Goal: Task Accomplishment & Management: Manage account settings

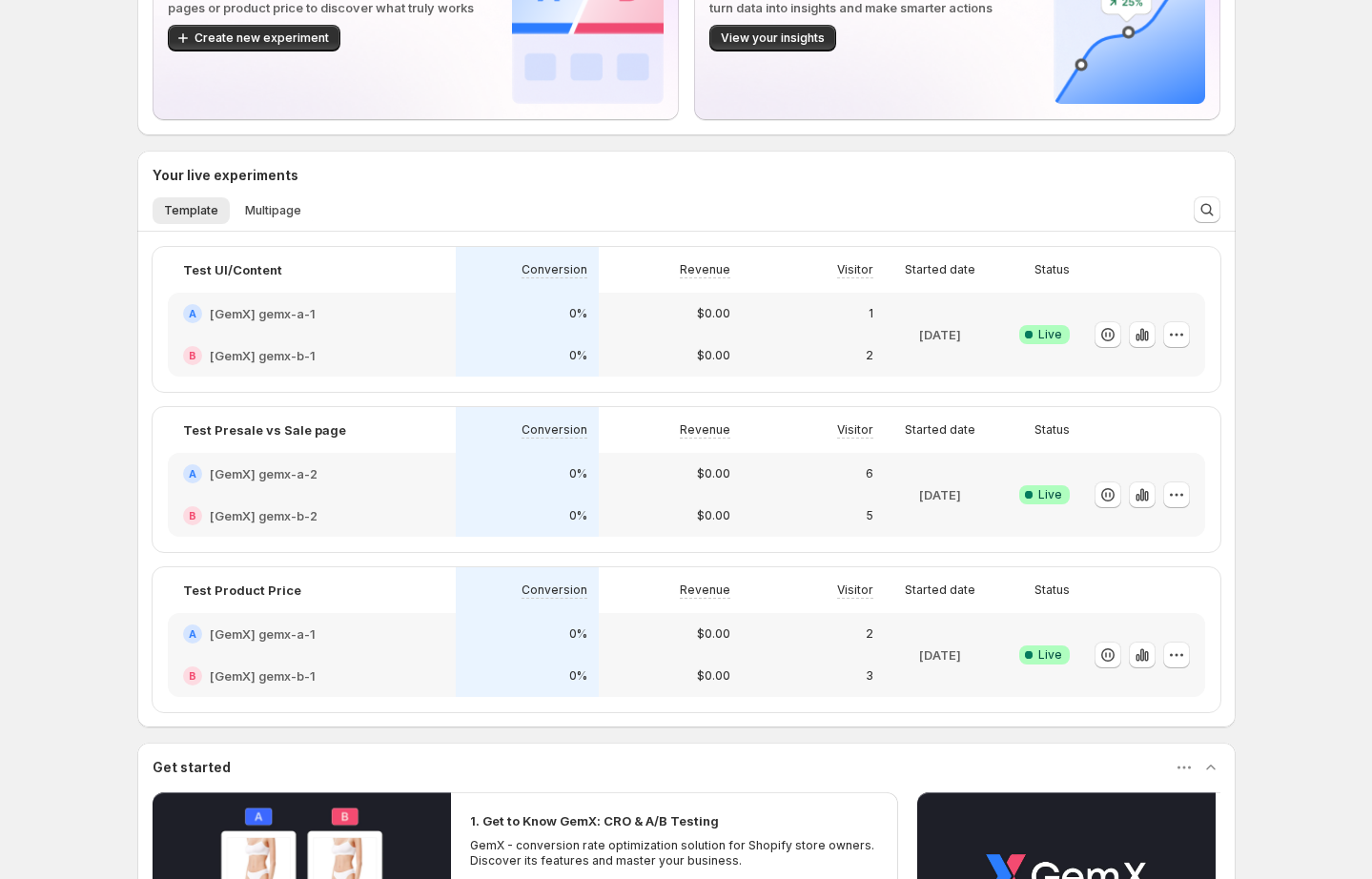
scroll to position [136, 0]
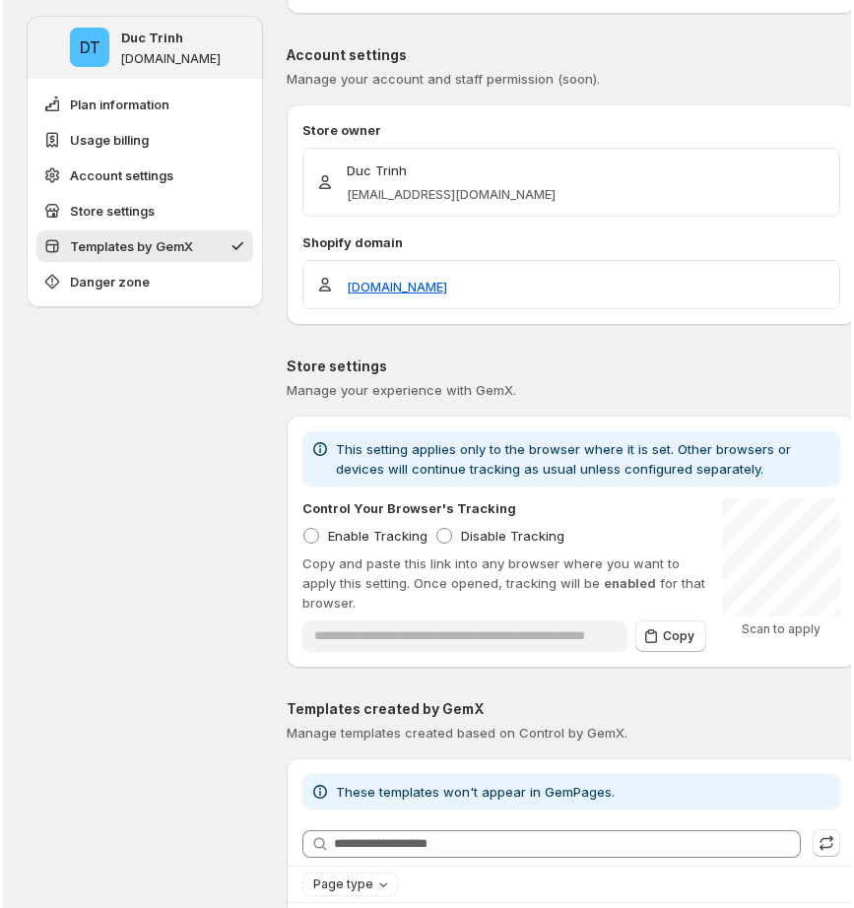
scroll to position [1581, 0]
